Goal: Check status: Check status

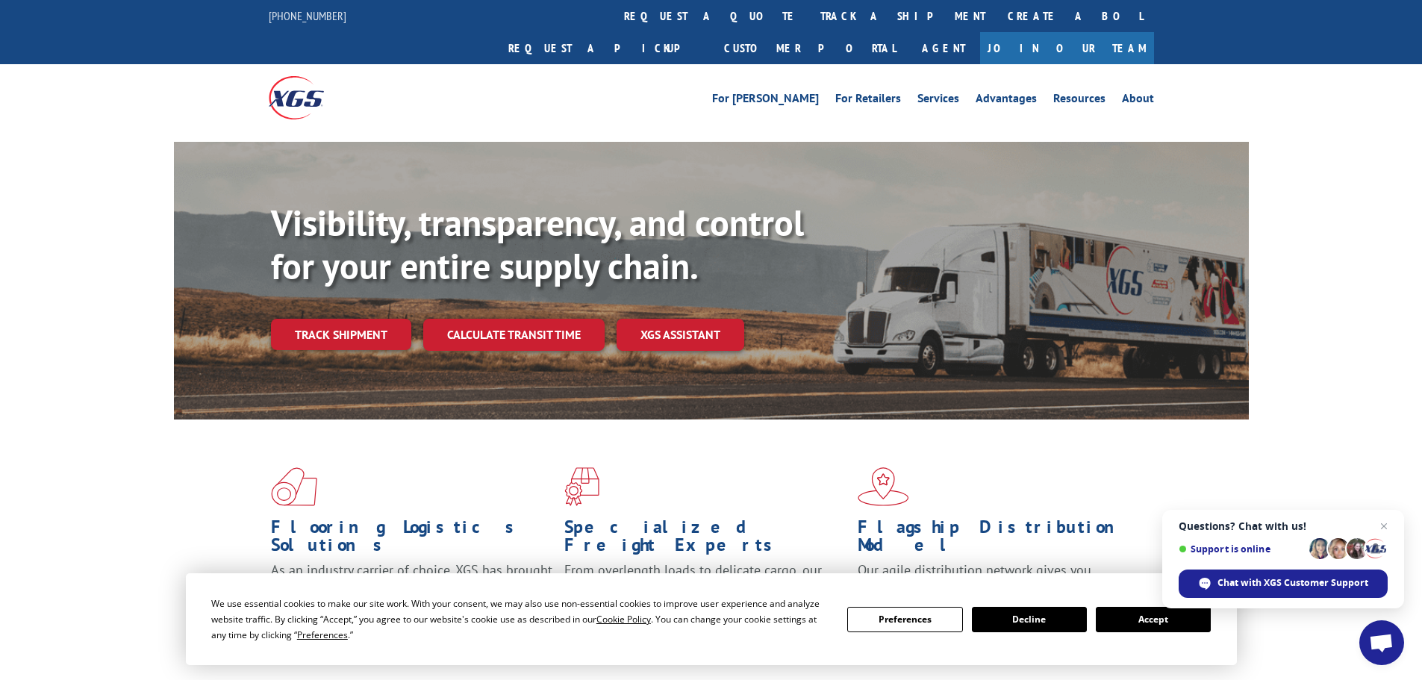
click at [809, 9] on link "track a shipment" at bounding box center [902, 16] width 187 height 32
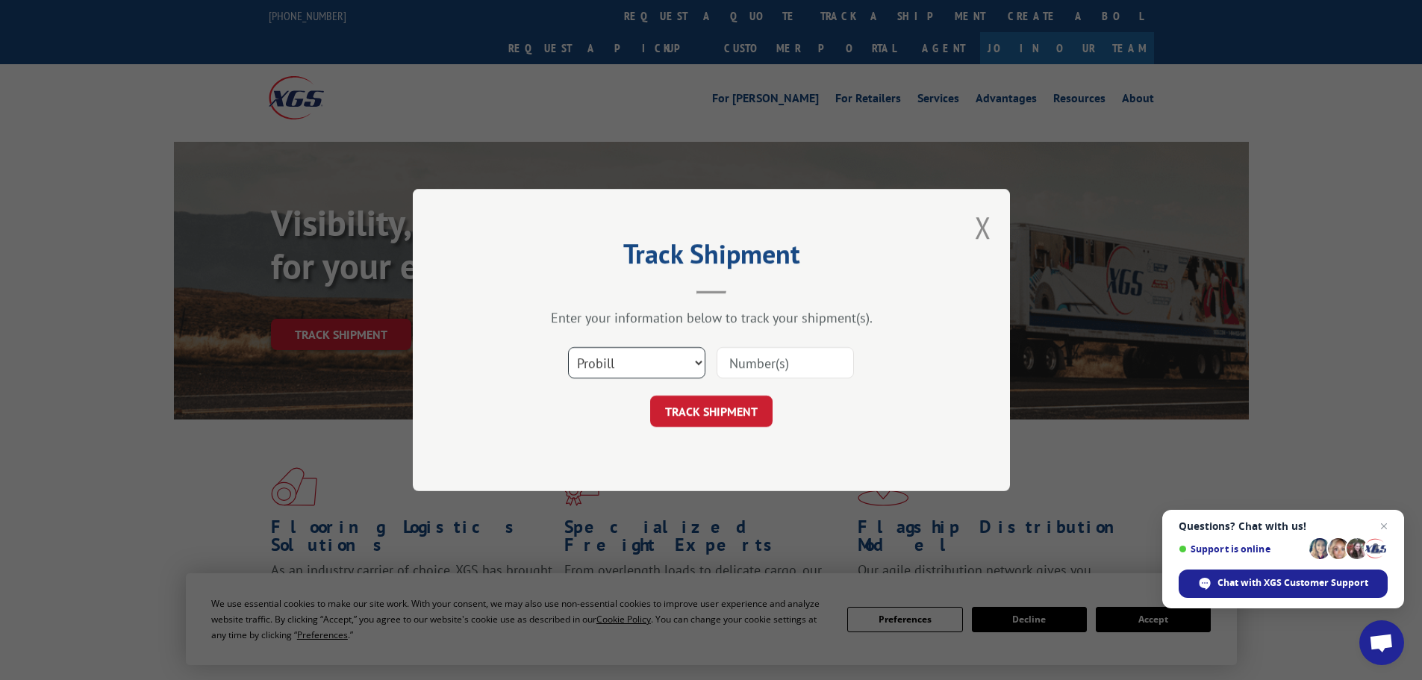
click at [659, 358] on select "Select category... Probill BOL PO" at bounding box center [636, 362] width 137 height 31
select select "po"
click at [568, 347] on select "Select category... Probill BOL PO" at bounding box center [636, 362] width 137 height 31
click at [777, 358] on input at bounding box center [785, 362] width 137 height 31
paste input "06524333"
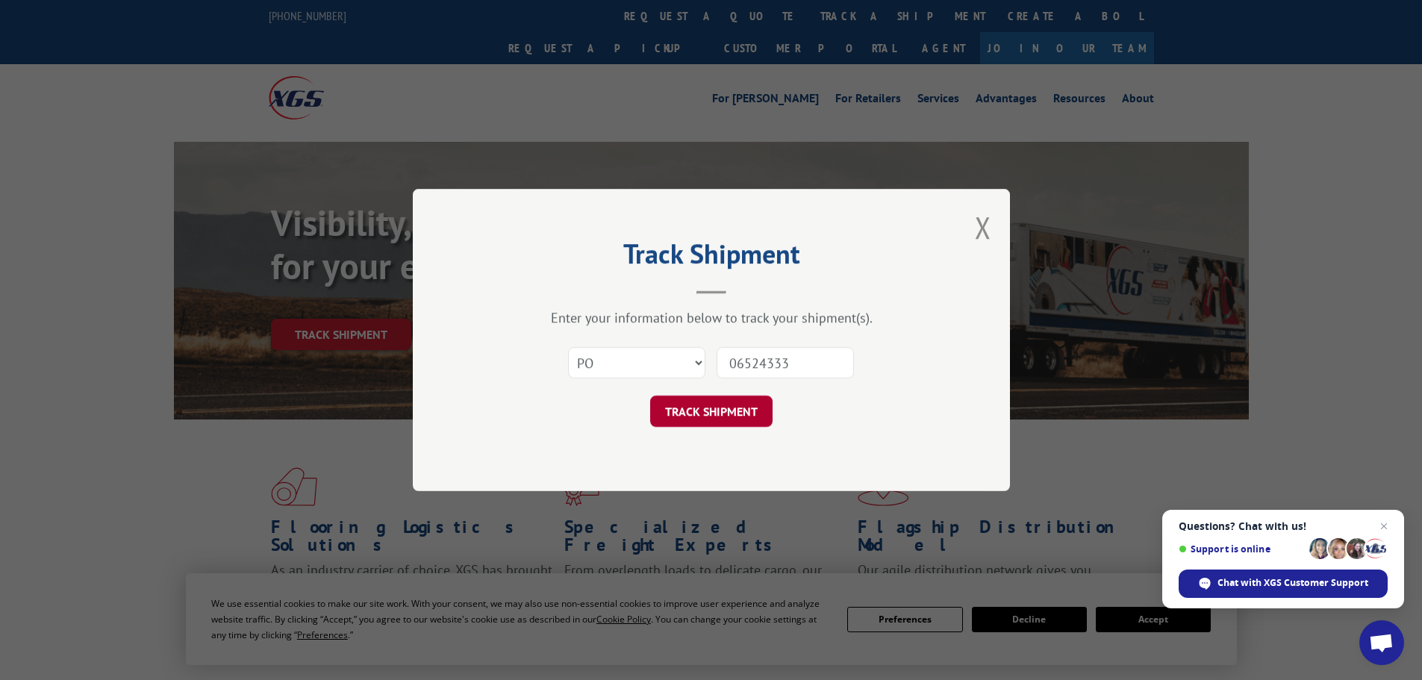
type input "06524333"
click at [729, 419] on button "TRACK SHIPMENT" at bounding box center [711, 411] width 122 height 31
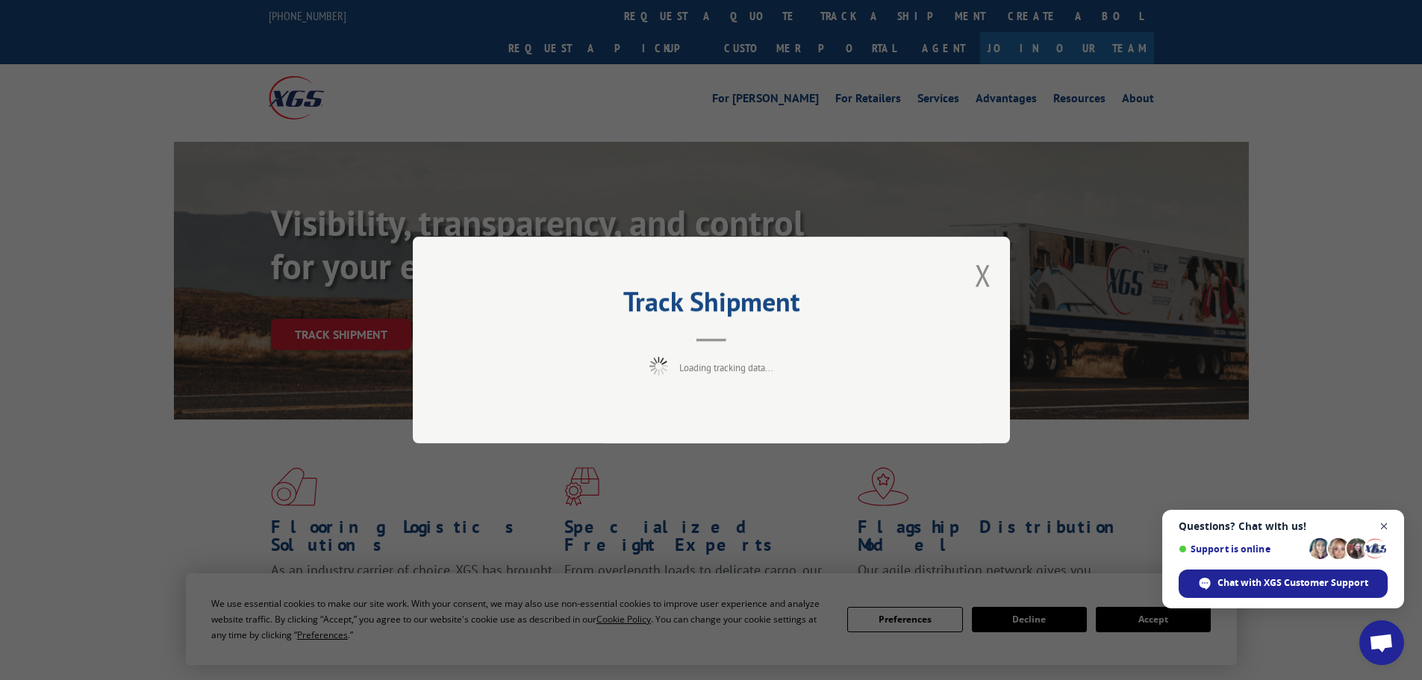
click at [1387, 523] on span "Close chat" at bounding box center [1384, 526] width 19 height 19
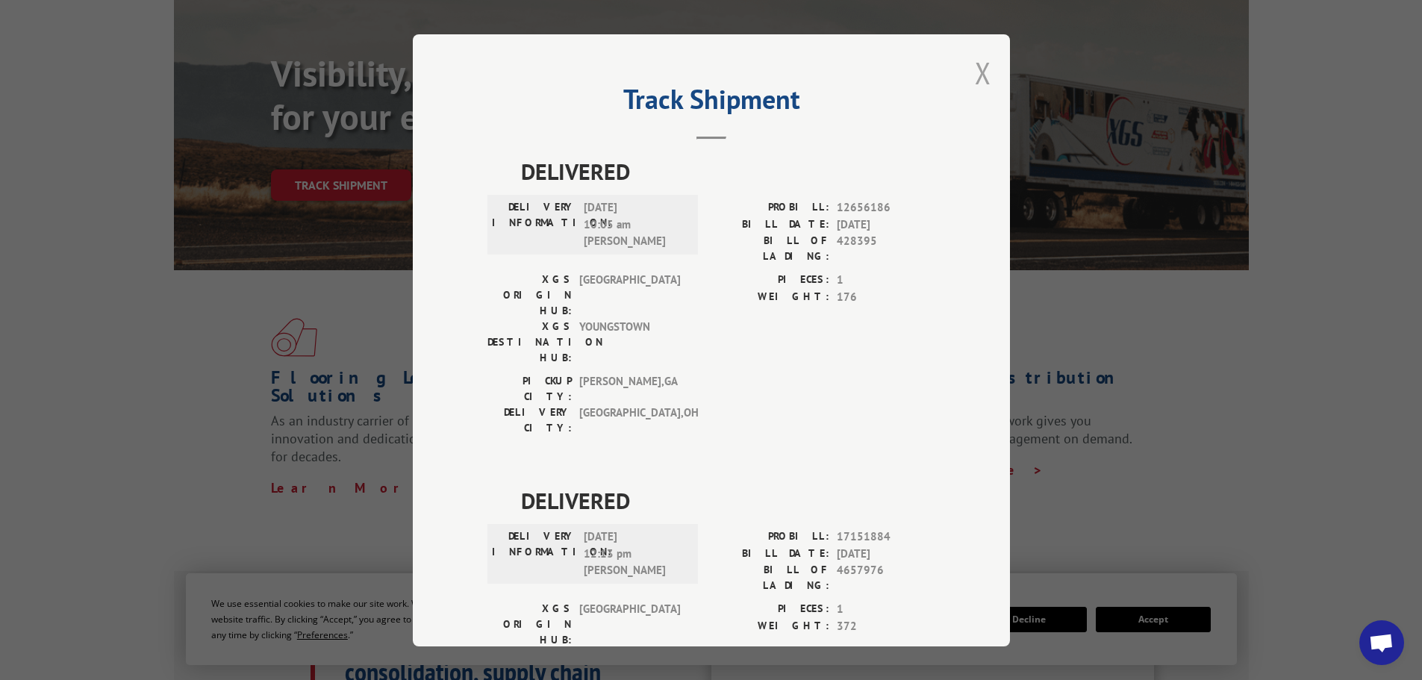
click at [977, 75] on button "Close modal" at bounding box center [983, 73] width 16 height 40
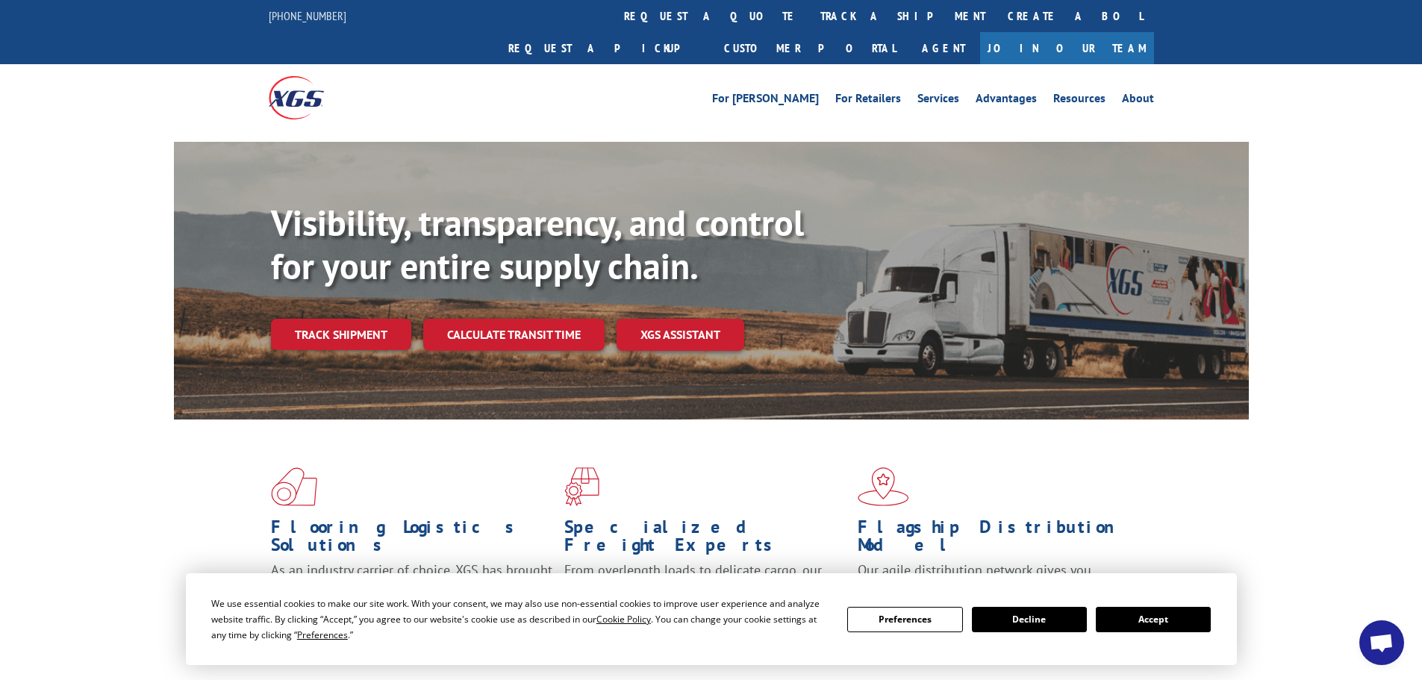
click at [1200, 620] on button "Accept" at bounding box center [1153, 619] width 115 height 25
